Goal: Ask a question: Seek information or help from site administrators or community

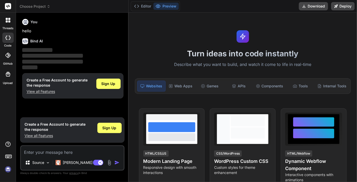
click at [8, 7] on rect at bounding box center [8, 6] width 6 height 6
click at [8, 170] on img at bounding box center [8, 169] width 9 height 9
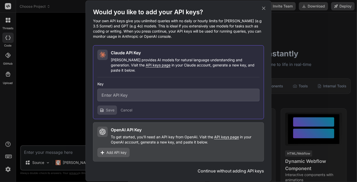
click at [264, 9] on icon at bounding box center [264, 8] width 6 height 6
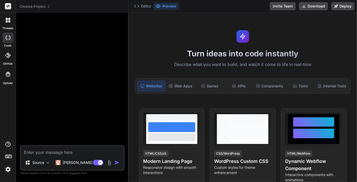
click at [25, 7] on span "Choose Project" at bounding box center [35, 6] width 31 height 5
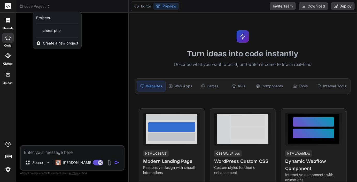
click at [7, 5] on rect at bounding box center [8, 6] width 6 height 6
click at [10, 8] on rect at bounding box center [8, 6] width 6 height 6
click at [11, 40] on div at bounding box center [7, 38] width 11 height 10
click at [10, 21] on icon at bounding box center [9, 21] width 2 height 2
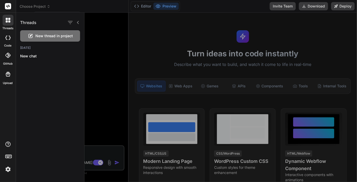
click at [7, 20] on icon at bounding box center [8, 20] width 5 height 5
click at [7, 5] on rect at bounding box center [8, 6] width 6 height 6
click at [146, 7] on div at bounding box center [178, 91] width 357 height 182
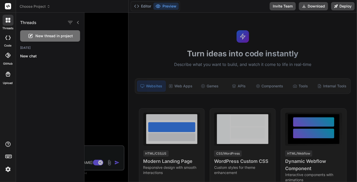
click at [13, 38] on div at bounding box center [7, 38] width 11 height 10
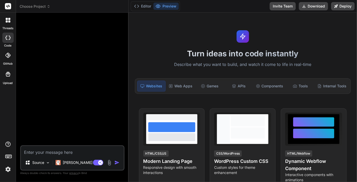
click at [9, 55] on icon at bounding box center [7, 55] width 5 height 5
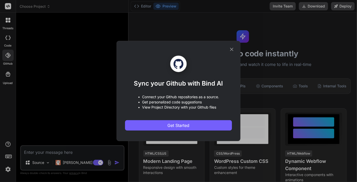
click at [8, 20] on div "Sync your Github with Bind AI • Connect your Github repositories as a source. •…" at bounding box center [178, 91] width 357 height 182
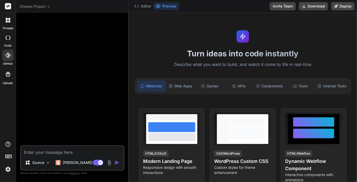
click at [7, 7] on rect at bounding box center [8, 6] width 6 height 6
click at [29, 5] on span "Choose Project" at bounding box center [35, 6] width 31 height 5
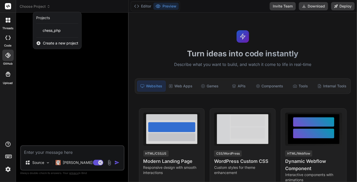
click at [7, 172] on img at bounding box center [8, 169] width 9 height 9
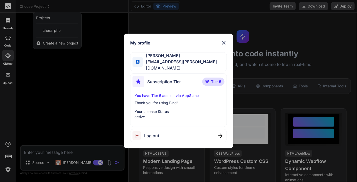
click at [170, 57] on span "[PERSON_NAME]" at bounding box center [185, 55] width 84 height 6
click at [225, 44] on img at bounding box center [223, 43] width 6 height 6
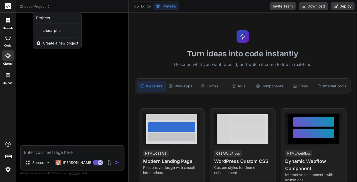
click at [315, 122] on div at bounding box center [178, 91] width 357 height 182
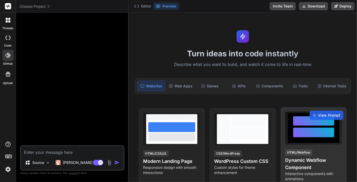
click at [307, 127] on div at bounding box center [313, 132] width 41 height 10
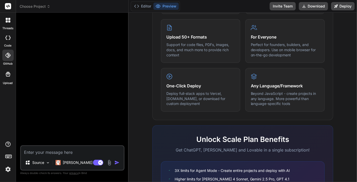
scroll to position [268, 0]
click at [3, 38] on div at bounding box center [7, 38] width 11 height 10
type textarea "x"
click at [6, 28] on label "threads" at bounding box center [7, 28] width 11 height 4
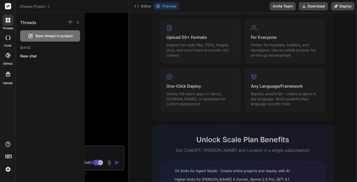
click at [10, 3] on rect at bounding box center [8, 6] width 6 height 6
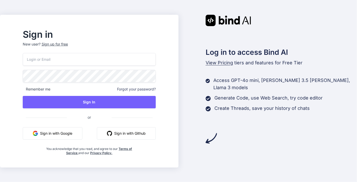
click at [64, 62] on input "email" at bounding box center [89, 59] width 133 height 13
type input "[EMAIL_ADDRESS][PERSON_NAME][DOMAIN_NAME]"
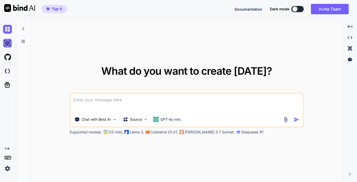
click at [8, 44] on img at bounding box center [7, 43] width 9 height 9
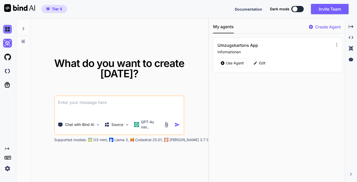
click at [8, 31] on img at bounding box center [7, 29] width 9 height 9
click at [25, 29] on icon at bounding box center [23, 29] width 4 height 4
type textarea "x"
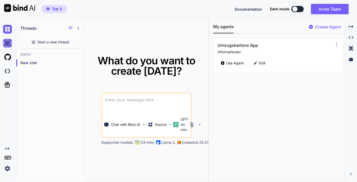
click at [9, 39] on img at bounding box center [7, 43] width 9 height 9
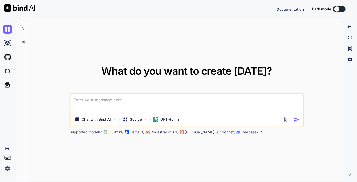
click at [8, 147] on icon "Created with Pixso." at bounding box center [7, 148] width 4 height 4
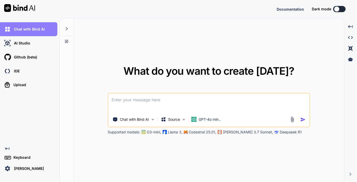
click at [36, 26] on div "Chat with Bind AI" at bounding box center [30, 29] width 54 height 9
click at [69, 28] on div at bounding box center [67, 27] width 10 height 18
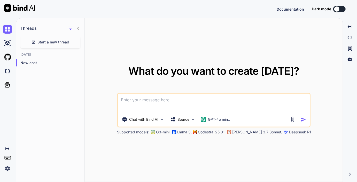
click at [8, 164] on img at bounding box center [7, 168] width 9 height 9
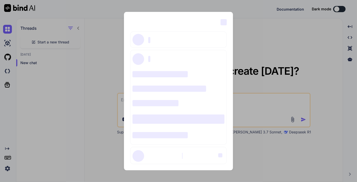
type textarea "x"
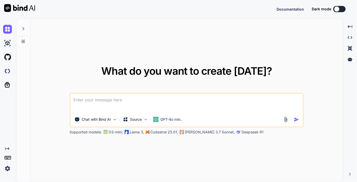
click at [10, 166] on img at bounding box center [7, 168] width 9 height 9
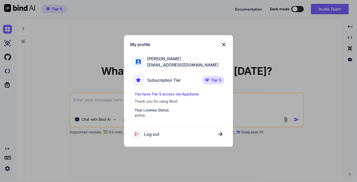
click at [206, 27] on div "My profile Selcuk Alan [EMAIL_ADDRESS][DOMAIN_NAME] Subscription Tier Tier 5 Yo…" at bounding box center [178, 91] width 357 height 182
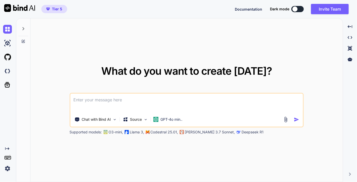
click at [54, 10] on span "Tier 5" at bounding box center [57, 8] width 10 height 5
click at [9, 41] on img at bounding box center [7, 43] width 9 height 9
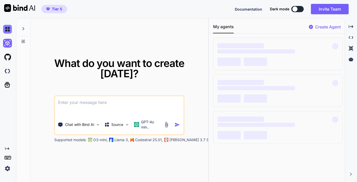
click at [9, 28] on img at bounding box center [7, 29] width 9 height 9
click at [23, 29] on icon at bounding box center [23, 28] width 2 height 3
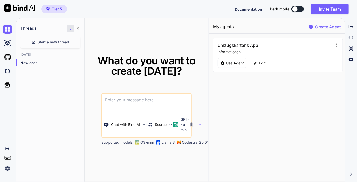
click at [71, 28] on icon "button" at bounding box center [70, 28] width 6 height 6
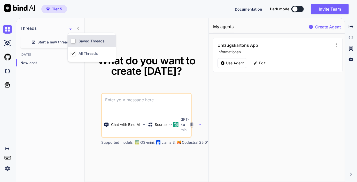
click at [78, 40] on label "Saved Threads" at bounding box center [91, 40] width 28 height 5
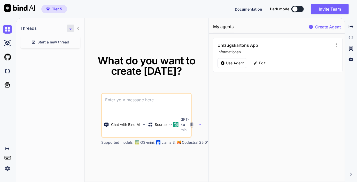
click at [73, 29] on icon "button" at bounding box center [70, 28] width 6 height 6
click at [79, 55] on label "All Threads" at bounding box center [87, 53] width 21 height 5
click at [133, 125] on p "Chat with Bind AI" at bounding box center [125, 124] width 29 height 5
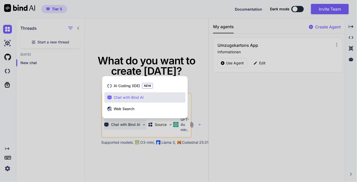
click at [162, 125] on div at bounding box center [178, 91] width 357 height 182
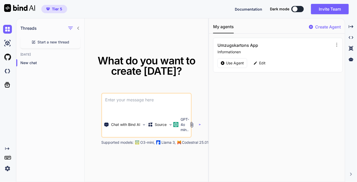
click at [162, 125] on p "Source" at bounding box center [161, 124] width 12 height 5
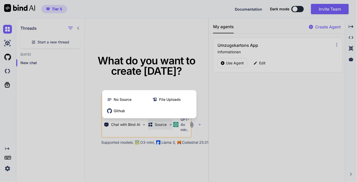
click at [187, 122] on div at bounding box center [178, 91] width 357 height 182
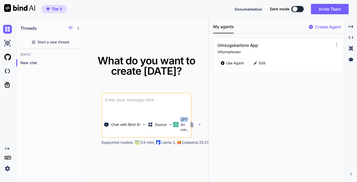
click at [187, 122] on p "GPT-4o min.." at bounding box center [184, 124] width 9 height 15
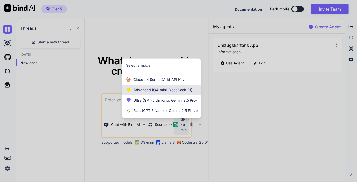
click at [154, 90] on span "(O4-mini, DeepSeek R1)" at bounding box center [172, 89] width 42 height 4
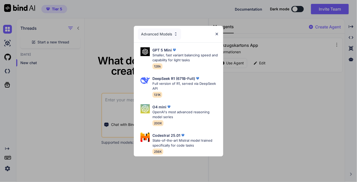
click at [175, 35] on img at bounding box center [175, 34] width 4 height 4
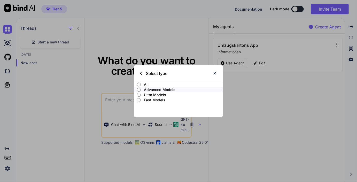
click at [158, 94] on p "Ultra Models" at bounding box center [183, 94] width 79 height 5
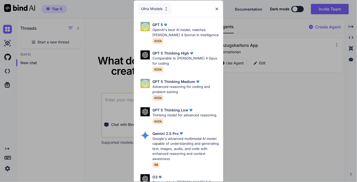
click at [158, 10] on div "Ultra Models" at bounding box center [155, 8] width 34 height 11
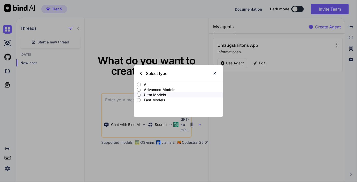
click at [148, 83] on p "All" at bounding box center [183, 84] width 79 height 5
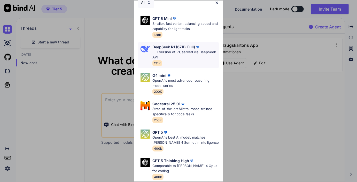
scroll to position [8, 0]
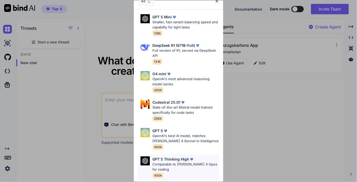
click at [182, 165] on p "Comparable to [PERSON_NAME] 4 Opus for coding" at bounding box center [185, 167] width 67 height 10
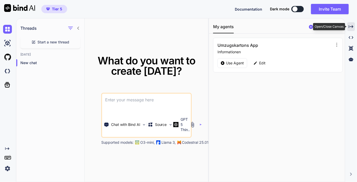
click at [354, 26] on div "Created with Pixso." at bounding box center [351, 26] width 8 height 9
type textarea "x"
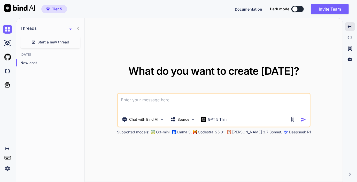
click at [149, 101] on textarea at bounding box center [214, 102] width 192 height 19
type textarea "W"
type textarea "x"
type textarea "Wi"
type textarea "x"
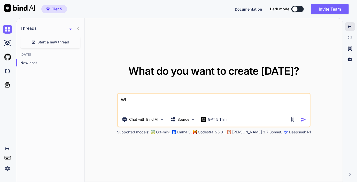
type textarea "Wi"
type textarea "x"
type textarea "Wi"
type textarea "x"
type textarea "Wie"
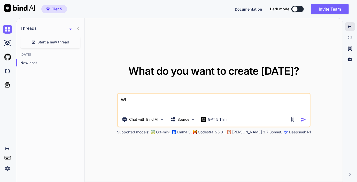
type textarea "x"
type textarea "Wie"
type textarea "x"
type textarea "Wie k"
type textarea "x"
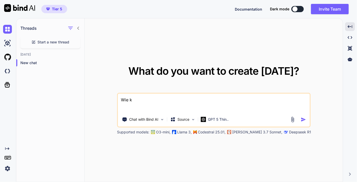
type textarea "Wie ka"
type textarea "x"
type textarea "Wie kan"
type textarea "x"
type textarea "Wie kann"
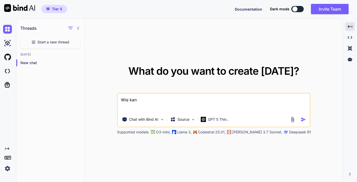
type textarea "x"
type textarea "Wie kann"
type textarea "x"
type textarea "Wie kann i"
type textarea "x"
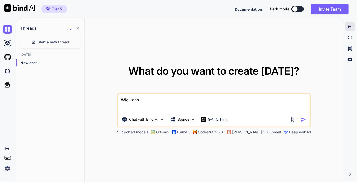
type textarea "Wie kann ic"
type textarea "x"
type textarea "Wie kann ich"
type textarea "x"
type textarea "Wie kann ich"
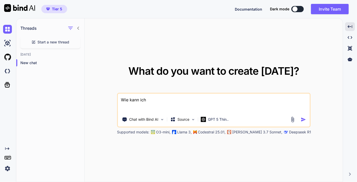
type textarea "x"
type textarea "Wie kann ich i"
type textarea "x"
type textarea "Wie kann ich in"
type textarea "x"
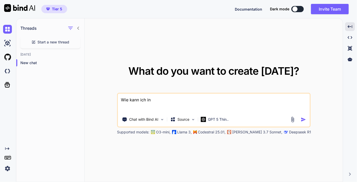
type textarea "Wie kann ich in"
type textarea "x"
type textarea "Wie kann ich in p"
type textarea "x"
type textarea "Wie kann ich in ph"
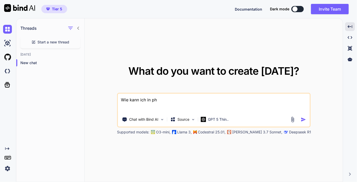
type textarea "x"
type textarea "Wie kann ich in php"
type textarea "x"
type textarea "Wie kann ich in php"
type textarea "x"
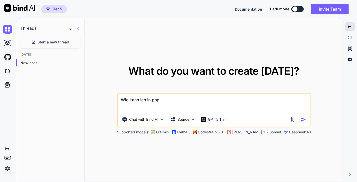
type textarea "Wie kann ich in php e"
type textarea "x"
type textarea "Wie kann ich in php ei"
type textarea "x"
type textarea "Wie kann ich in php ein"
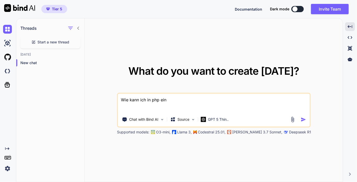
type textarea "x"
type textarea "Wie kann ich in php eine"
type textarea "x"
type textarea "Wie kann ich in php eine"
type textarea "x"
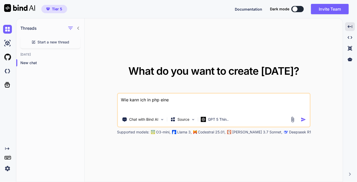
type textarea "Wie kann ich in php eine f"
type textarea "x"
type textarea "Wie kann ich in php eine fu"
type textarea "x"
type textarea "Wie kann ich in php eine fun"
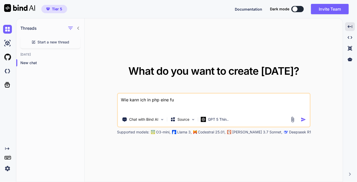
type textarea "x"
type textarea "Wie kann ich in php eine funk"
type textarea "x"
type textarea "Wie kann ich in php eine funkt"
type textarea "x"
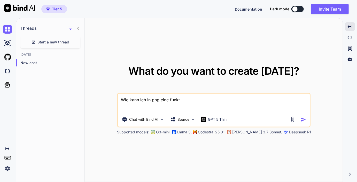
type textarea "Wie kann ich in php eine funkti"
type textarea "x"
type textarea "Wie kann ich in php eine funktio"
type textarea "x"
type textarea "Wie kann ich in php eine funktion"
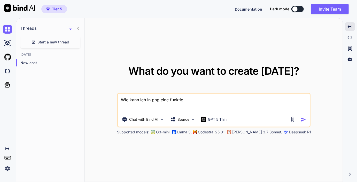
type textarea "x"
type textarea "Wie kann ich in php eine funktion"
type textarea "x"
type textarea "Wie kann ich in php eine funktion b"
type textarea "x"
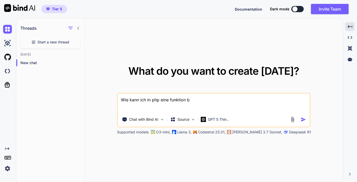
type textarea "Wie kann ich in php eine funktion ba"
type textarea "x"
type textarea "Wie kann ich in php eine funktion bau"
type textarea "x"
type textarea "Wie kann ich in php eine funktion bauc"
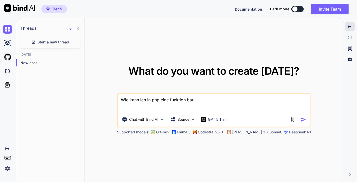
type textarea "x"
type textarea "Wie kann ich in php eine funktion baucn"
type textarea "x"
type textarea "Wie kann ich in php eine funktion bauc"
type textarea "x"
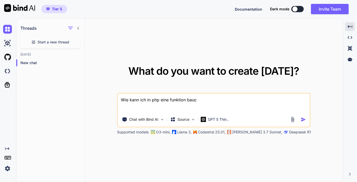
type textarea "Wie kann ich in php eine funktion bau"
type textarea "x"
type textarea "Wie kann ich in php eine funktion ba"
type textarea "x"
type textarea "Wie kann ich in php eine funktion b"
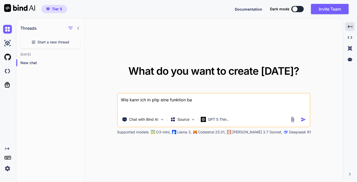
type textarea "x"
type textarea "Wie kann ich in php eine funktion"
type textarea "x"
type textarea "Wie kann ich in php eine funktion b"
type textarea "x"
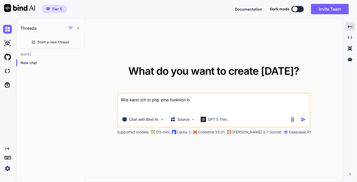
type textarea "Wie kann ich in php eine funktion ba"
type textarea "x"
type textarea "Wie kann ich in php eine funktion bau"
type textarea "x"
type textarea "Wie kann ich in php eine funktion baue"
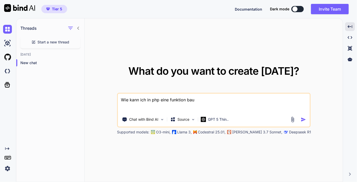
type textarea "x"
type textarea "Wie kann ich in php eine funktion bauen"
type textarea "x"
type textarea "Wie kann ich in php eine funktion bauen,"
type textarea "x"
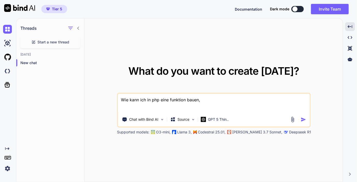
type textarea "Wie kann ich in php eine funktion bauen,"
type textarea "x"
type textarea "Wie kann ich in php eine funktion bauen, d"
type textarea "x"
type textarea "Wie kann ich in php eine funktion bauen, di"
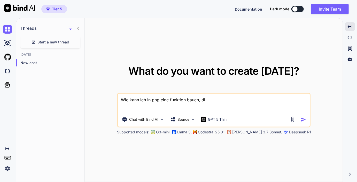
type textarea "x"
type textarea "Wie kann ich in php eine funktion bauen, die"
type textarea "x"
type textarea "Wie kann ich in php eine funktion bauen, die"
type textarea "x"
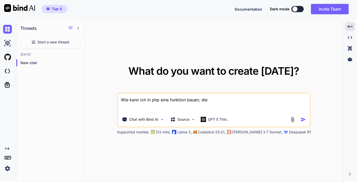
type textarea "Wie kann ich in php eine funktion bauen, die e"
type textarea "x"
type textarea "Wie kann ich in php eine funktion bauen, die en"
type textarea "x"
click at [159, 100] on textarea "Wie kann ich in php eine funktion bauen, die en" at bounding box center [214, 102] width 192 height 19
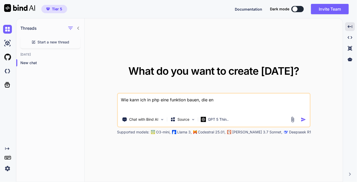
type textarea "Wie kann ich in php eine funktion bauen, die en"
type textarea "x"
type textarea "Wie kann ich in php u eine funktion bauen, die en"
type textarea "x"
type textarea "Wie kann ich in php un eine funktion bauen, die en"
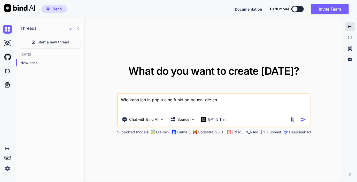
type textarea "x"
type textarea "Wie kann ich in php und eine funktion bauen, die en"
type textarea "x"
type textarea "Wie kann ich in php und eine funktion bauen, die en"
type textarea "x"
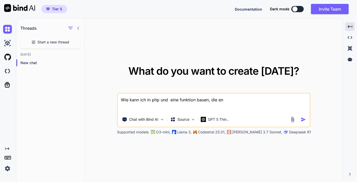
type textarea "Wie kann ich in php und s eine funktion bauen, die en"
type textarea "x"
type textarea "Wie kann ich in php und sy eine funktion bauen, die en"
type textarea "x"
type textarea "Wie kann ich in php und sym eine funktion bauen, die en"
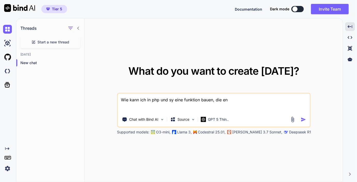
type textarea "x"
type textarea "Wie kann ich in php und symf eine funktion bauen, die en"
type textarea "x"
type textarea "Wie kann ich in php und symfo eine funktion bauen, die en"
type textarea "x"
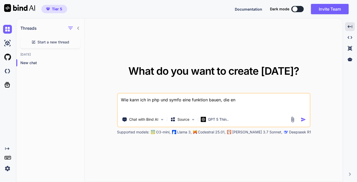
type textarea "Wie kann ich in php und symfon eine funktion bauen, die en"
type textarea "x"
type textarea "Wie kann ich in php und symfony eine funktion bauen, die en"
type textarea "x"
type textarea "Wie kann ich in php und symfony eine funktion bauen, die e"
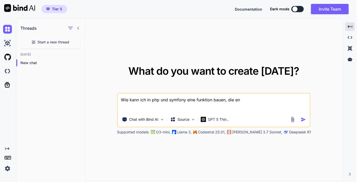
type textarea "x"
type textarea "Wie kann ich in php und symfony eine funktion bauen, die ei"
type textarea "x"
type textarea "Wie kann ich in php und symfony eine funktion bauen, die ein"
type textarea "x"
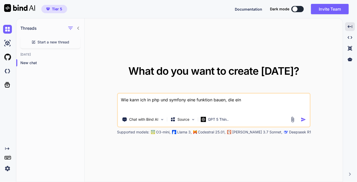
type textarea "Wie kann ich in php und symfony eine funktion bauen, die eine"
type textarea "x"
type textarea "Wie kann ich in php und symfony eine funktion bauen, die eine"
type textarea "x"
type textarea "Wie kann ich in php und symfony eine funktion bauen, die eine a"
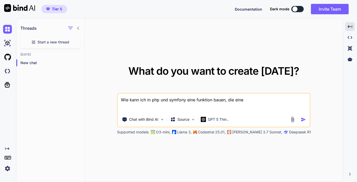
type textarea "x"
type textarea "Wie kann ich in php und symfony eine funktion bauen, die eine ap"
type textarea "x"
type textarea "Wie kann ich in php und symfony eine funktion bauen, die eine api"
type textarea "x"
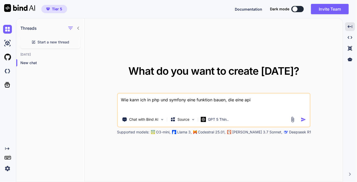
type textarea "Wie kann ich in php und symfony eine funktion bauen, die eine api"
type textarea "x"
type textarea "Wie kann ich in php und symfony eine funktion bauen, die eine api a"
type textarea "x"
type textarea "Wie kann ich in php und symfony eine funktion bauen, die eine api au"
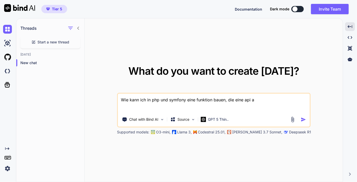
type textarea "x"
type textarea "Wie kann ich in php und symfony eine funktion bauen, die eine api auf"
type textarea "x"
type textarea "Wie kann ich in php und symfony eine funktion bauen, die eine api aufr"
type textarea "x"
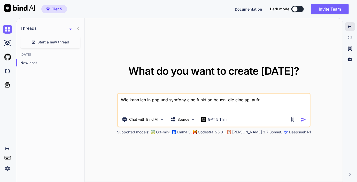
type textarea "Wie kann ich in php und symfony eine funktion bauen, die eine api aufru"
type textarea "x"
type textarea "Wie kann ich in php und symfony eine funktion bauen, die eine api aufruf"
type textarea "x"
type textarea "Wie kann ich in php und symfony eine funktion bauen, die eine api aufrufs"
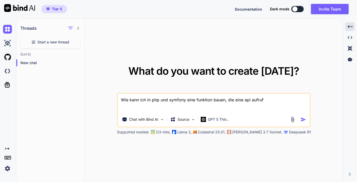
type textarea "x"
type textarea "Wie kann ich in php und symfony eine funktion bauen, die eine api aufrufst"
type textarea "x"
type textarea "Wie kann ich in php und symfony eine funktion bauen, die eine api aufrufs"
type textarea "x"
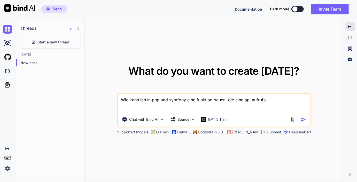
type textarea "Wie kann ich in php und symfony eine funktion bauen, die eine api aufruf"
type textarea "x"
type textarea "Wie kann ich in php und symfony eine funktion bauen, die eine api aufruft"
type textarea "x"
type textarea "Wie kann ich in php und symfony eine funktion bauen, die eine api aufruft?"
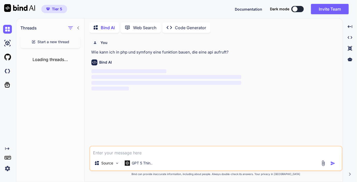
type textarea "x"
click at [243, 9] on span "Documentation" at bounding box center [248, 9] width 27 height 4
click at [9, 150] on icon "Created with Pixso." at bounding box center [7, 148] width 4 height 4
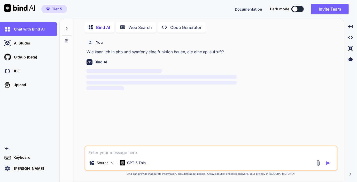
click at [68, 28] on icon at bounding box center [67, 28] width 4 height 4
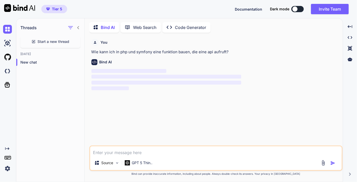
click at [79, 28] on icon at bounding box center [78, 28] width 4 height 4
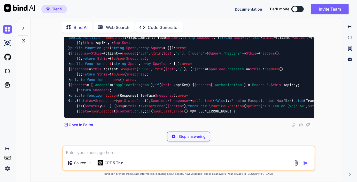
scroll to position [457, 0]
